Goal: Transaction & Acquisition: Purchase product/service

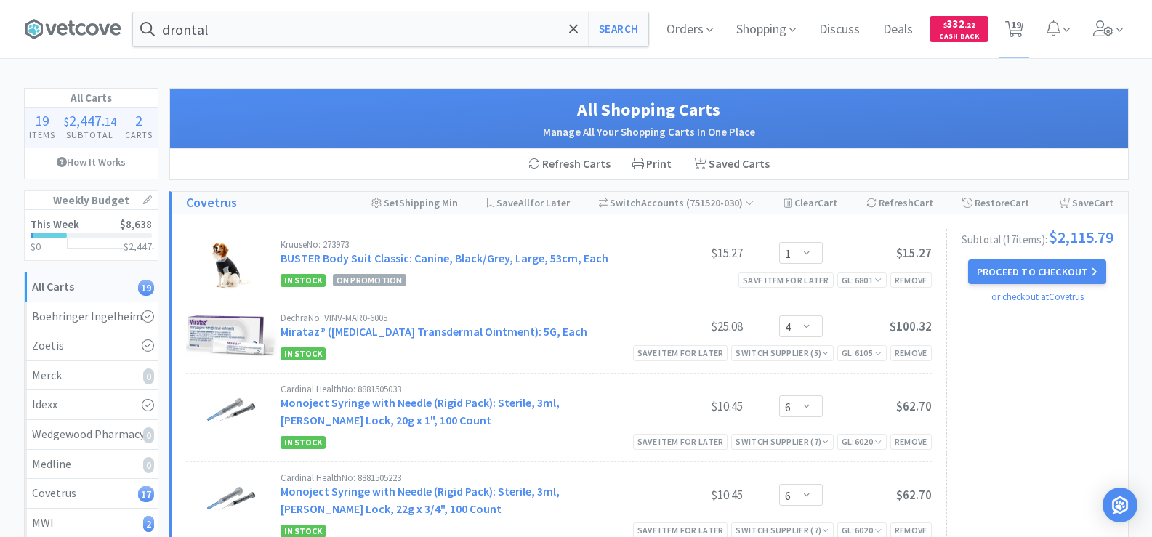
select select "1"
select select "4"
select select "6"
select select "4"
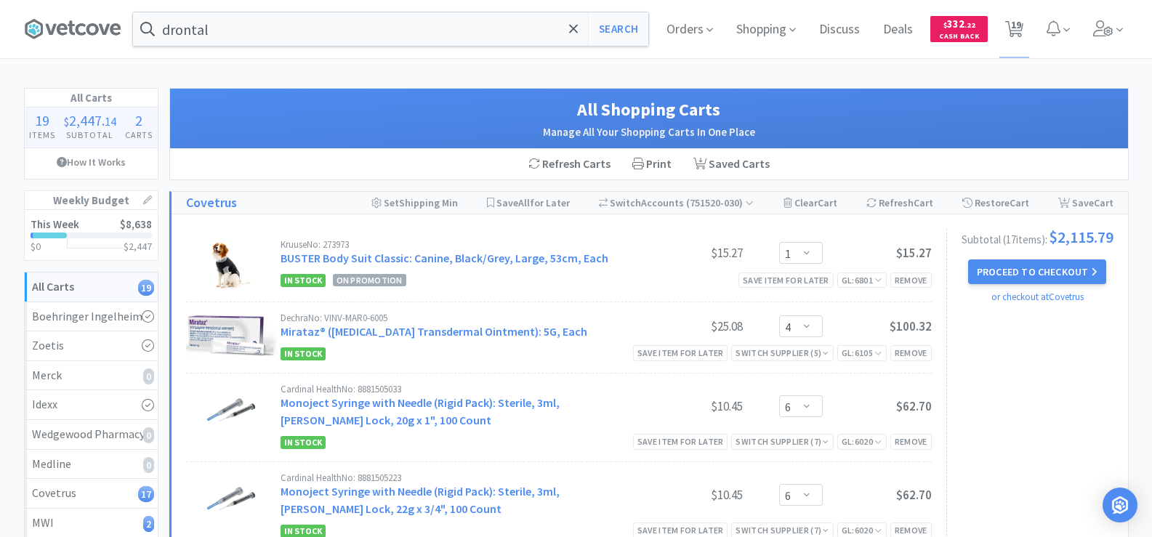
select select "1"
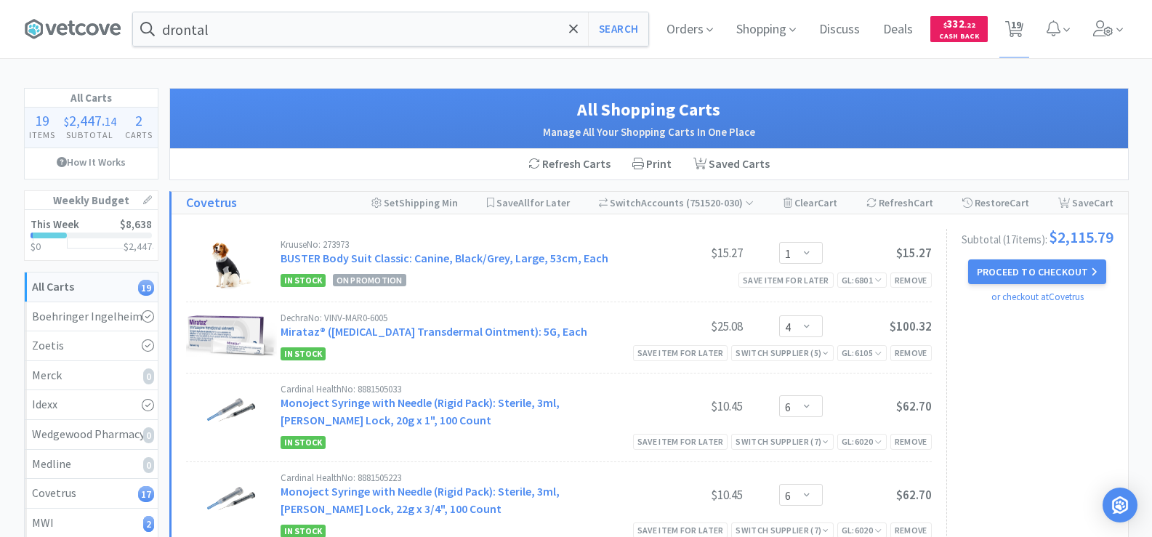
select select "2"
select select "1"
select select "6"
select select "3"
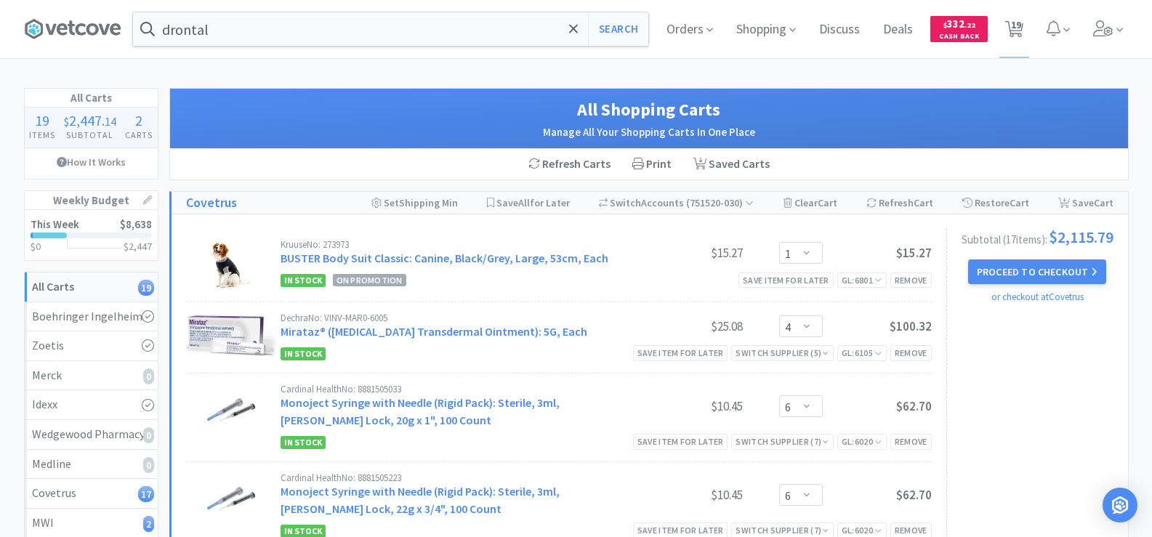
select select "1"
select select "4"
click at [1015, 278] on button "Proceed to Checkout" at bounding box center [1037, 271] width 138 height 25
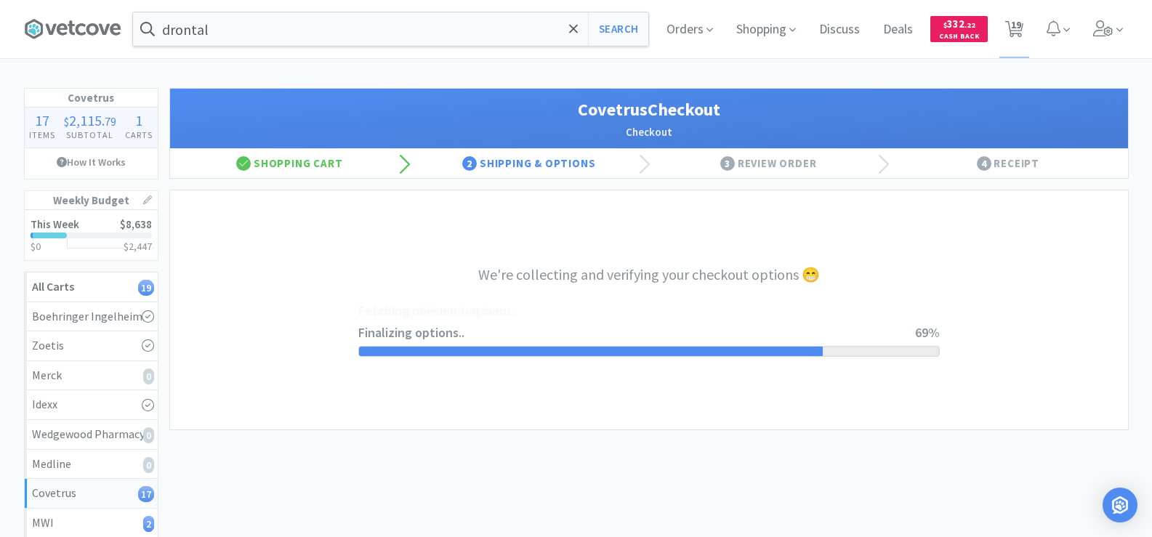
select select "ACCOUNT"
select select "cvt-standard-net"
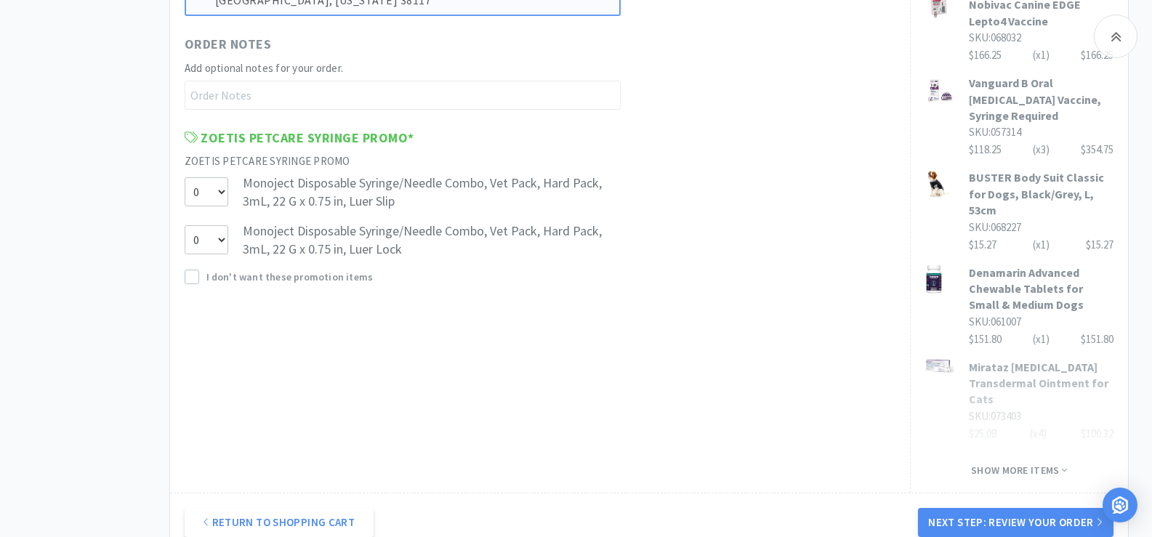
scroll to position [872, 0]
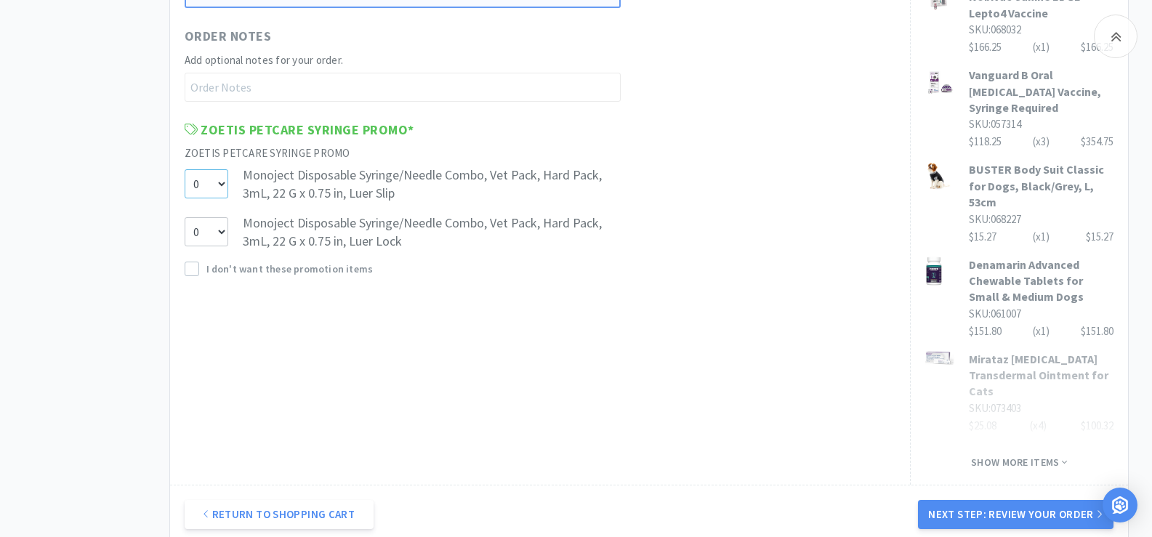
click at [217, 185] on select "0 1" at bounding box center [207, 183] width 44 height 29
click at [220, 233] on select "0 1" at bounding box center [207, 231] width 44 height 29
select select "1"
click at [185, 217] on select "0 1" at bounding box center [207, 231] width 44 height 29
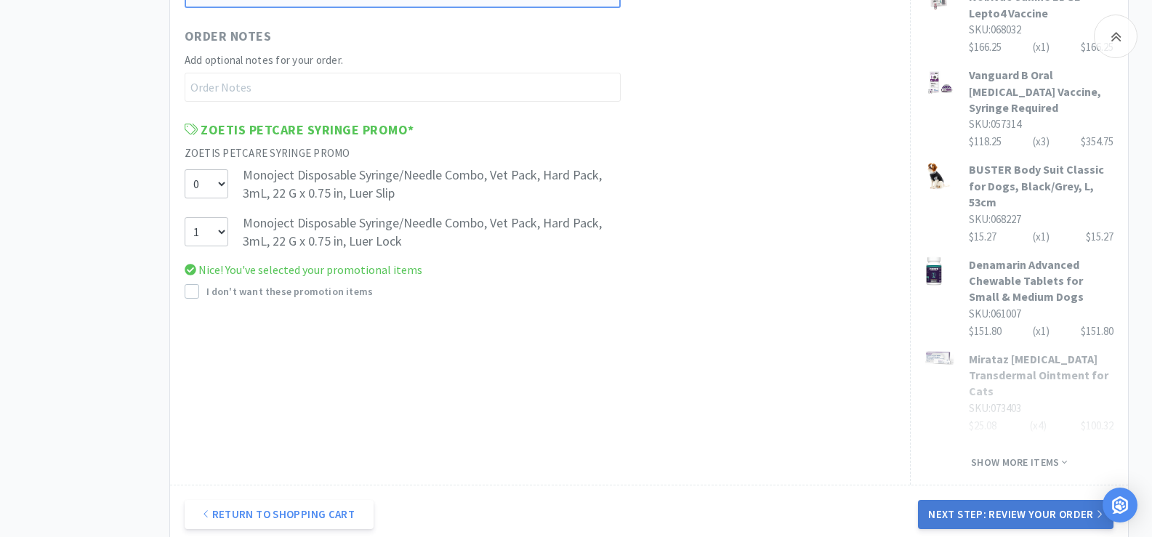
click at [1036, 500] on button "Next Step: Review Your Order" at bounding box center [1015, 514] width 195 height 29
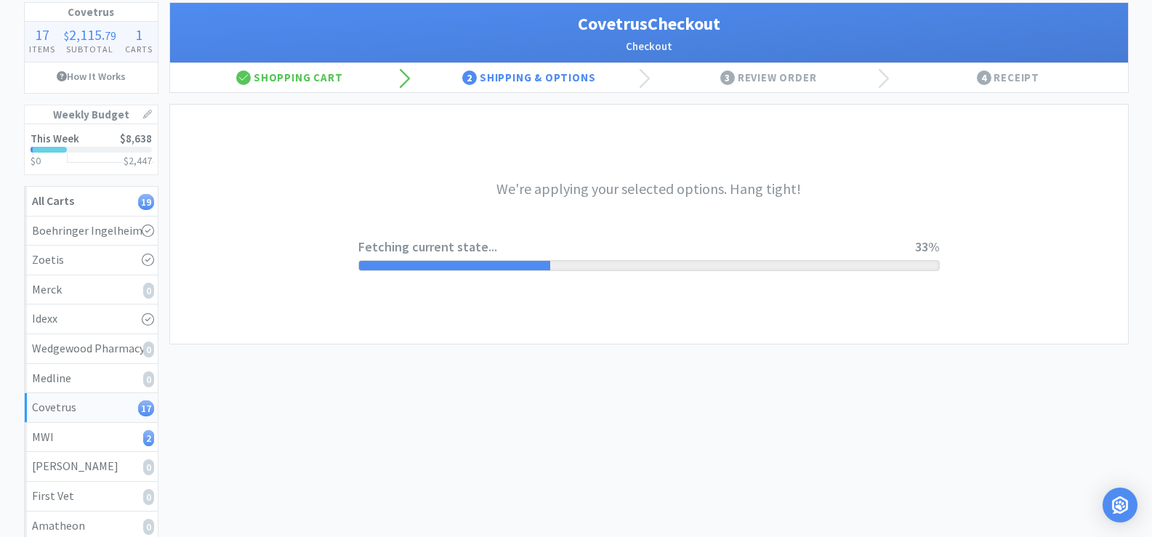
scroll to position [0, 0]
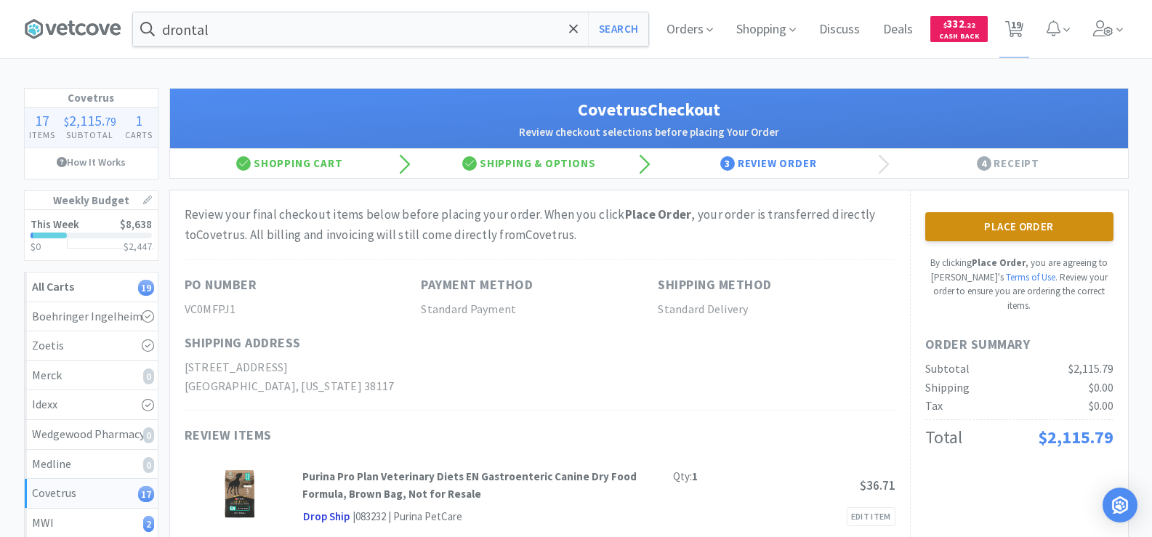
click at [1010, 221] on button "Place Order" at bounding box center [1019, 226] width 188 height 29
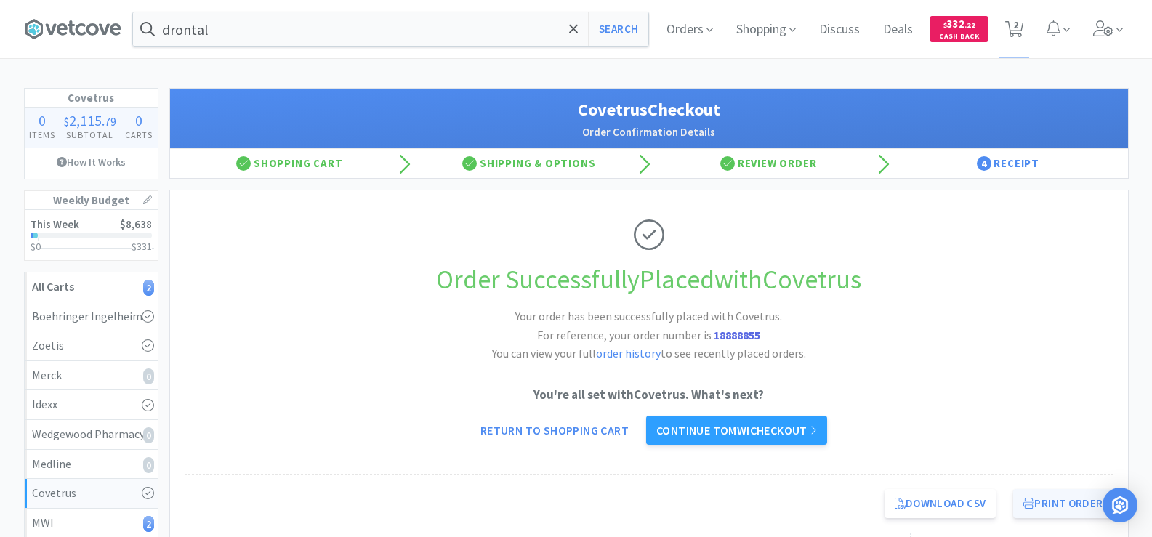
click at [1069, 499] on button "Print Order" at bounding box center [1063, 503] width 100 height 29
click at [759, 436] on link "Continue to MWI checkout" at bounding box center [736, 430] width 181 height 29
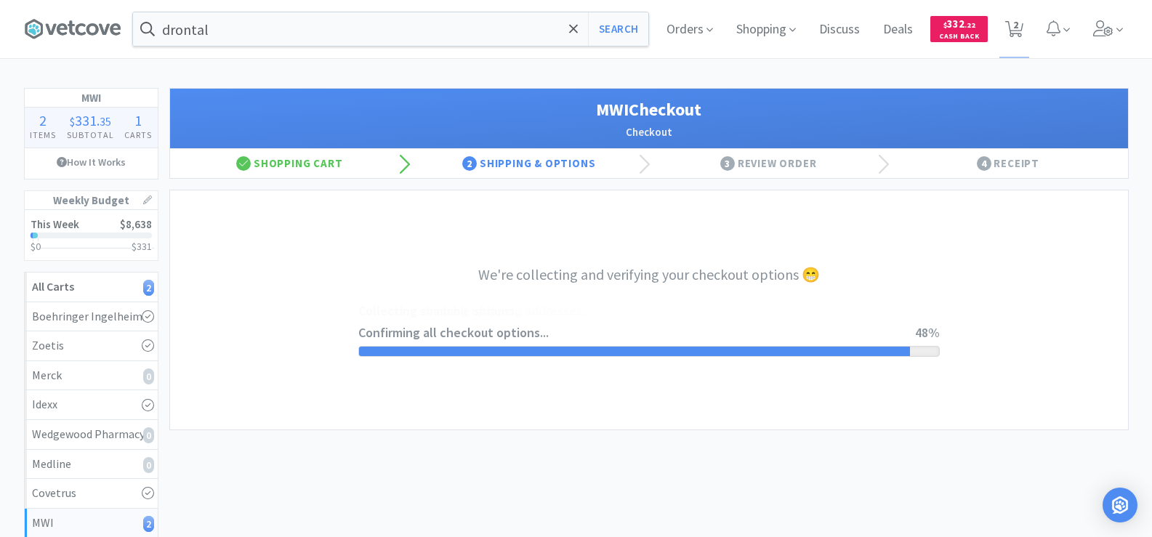
select select "STD_"
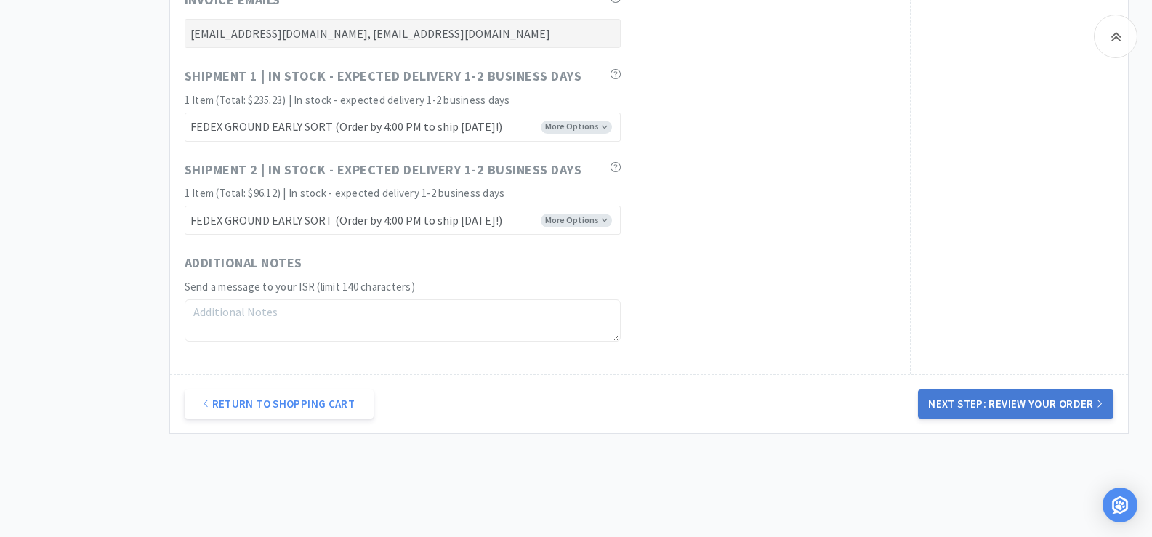
click at [1025, 400] on button "Next Step: Review Your Order" at bounding box center [1015, 404] width 195 height 29
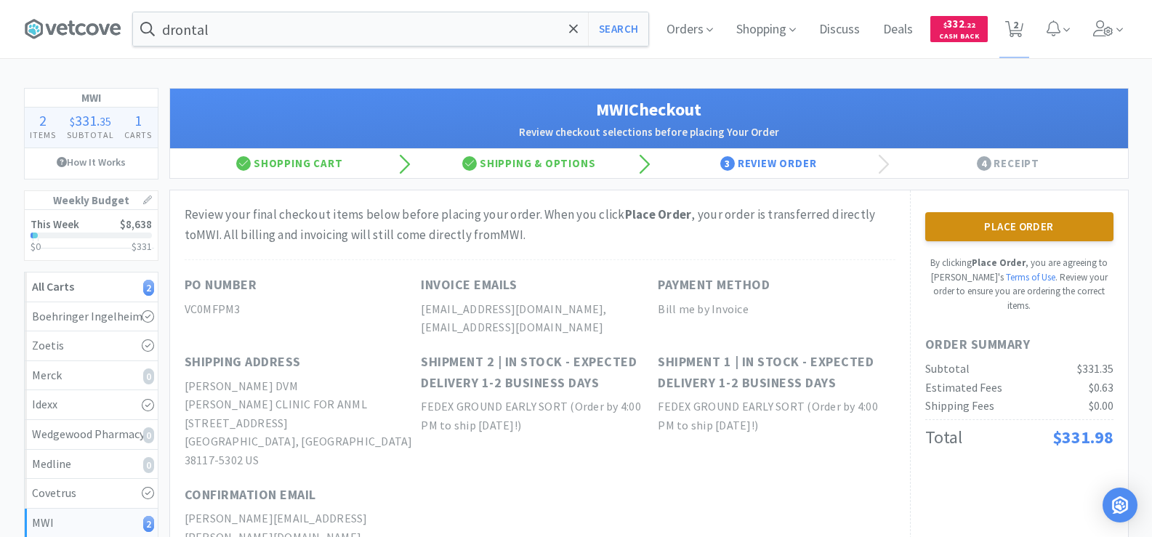
click at [1019, 219] on button "Place Order" at bounding box center [1019, 226] width 188 height 29
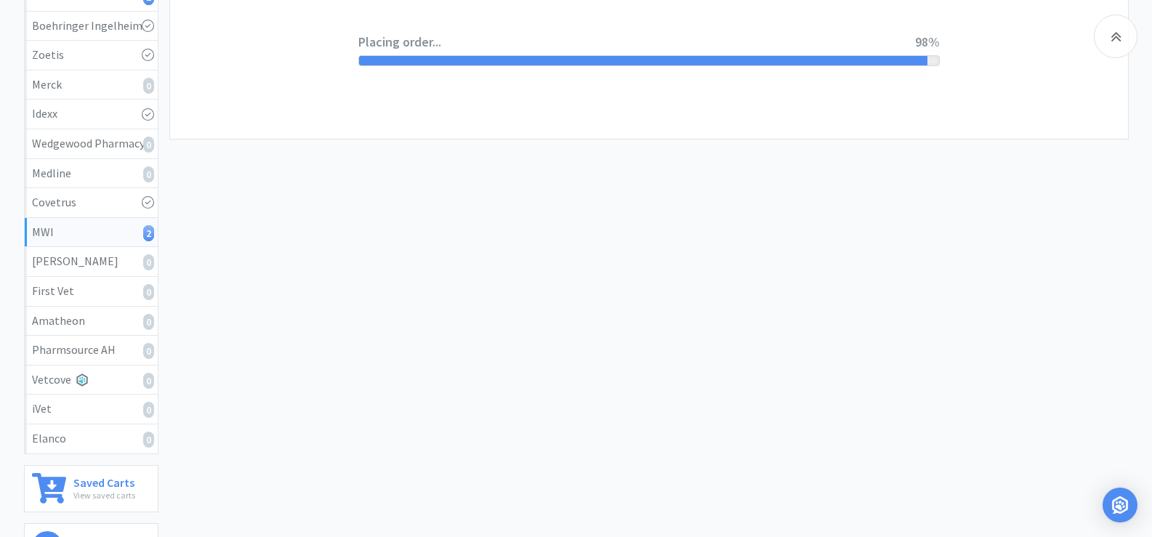
scroll to position [73, 0]
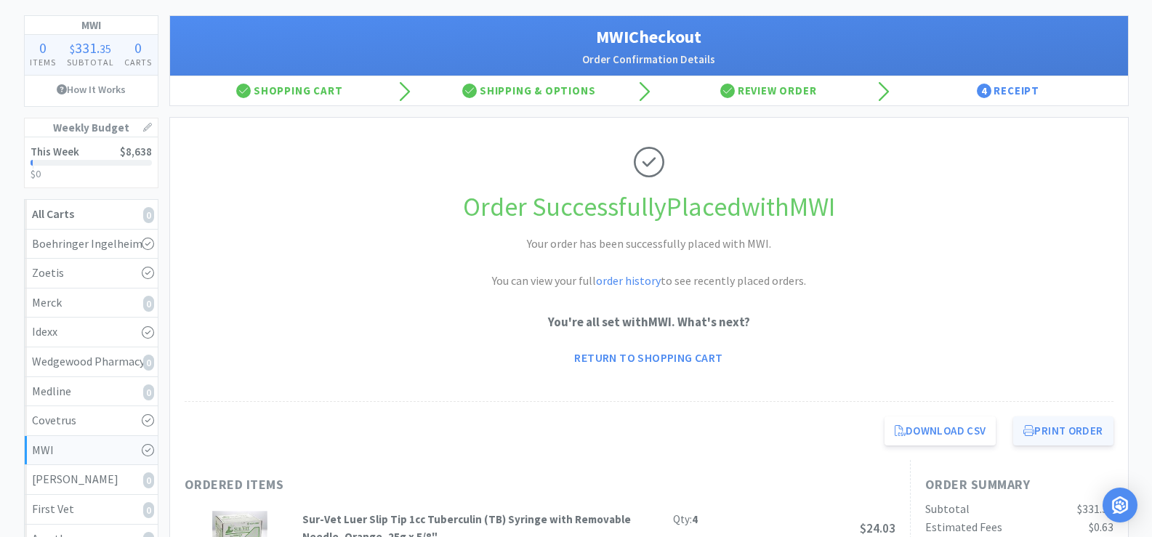
click at [1063, 430] on button "Print Order" at bounding box center [1063, 430] width 100 height 29
